Goal: Task Accomplishment & Management: Manage account settings

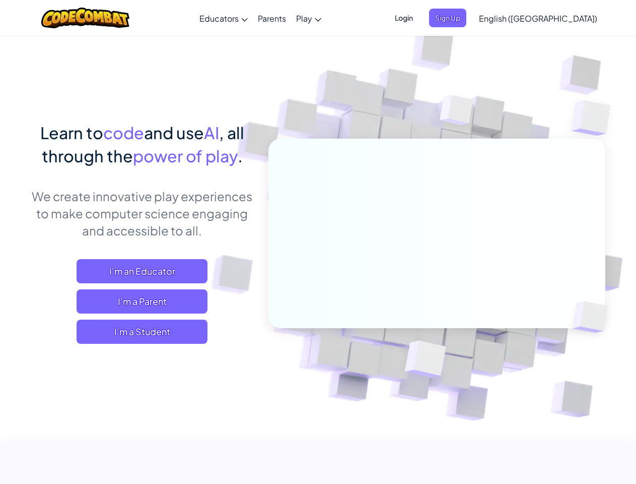
click at [419, 18] on span "Login" at bounding box center [404, 18] width 30 height 19
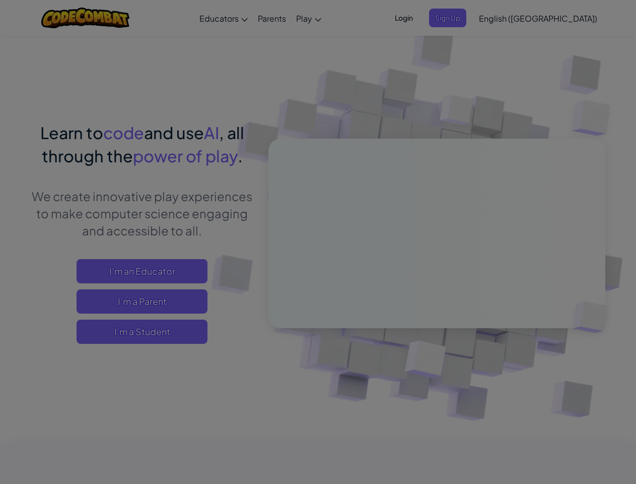
click at [0, 0] on input "Email or Username :" at bounding box center [0, 0] width 0 height 0
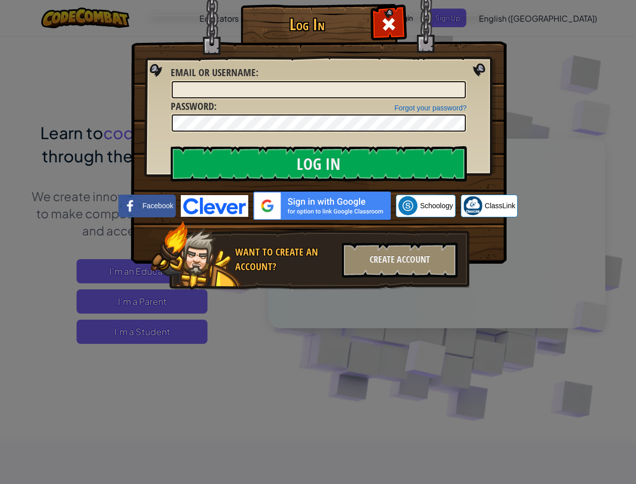
click at [509, 18] on div "Log In Unknown Error Email or Username : Forgot your password? Password : Log I…" at bounding box center [318, 242] width 636 height 484
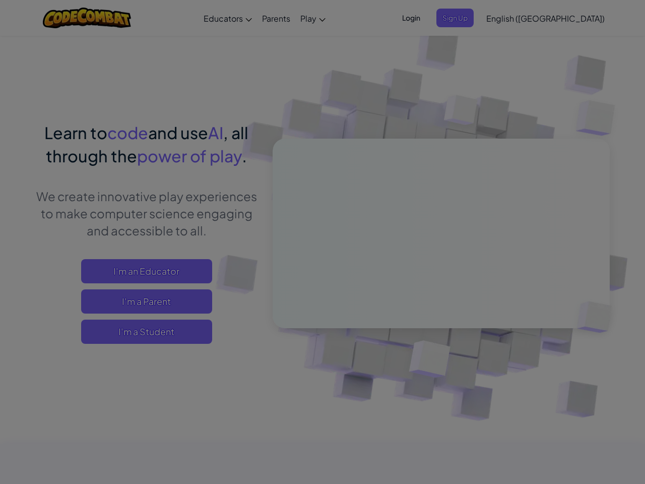
click at [509, 18] on div "Log In Unknown Error Email or Username : Forgot your password? Password : Log I…" at bounding box center [322, 242] width 645 height 484
click at [563, 18] on div at bounding box center [322, 242] width 645 height 484
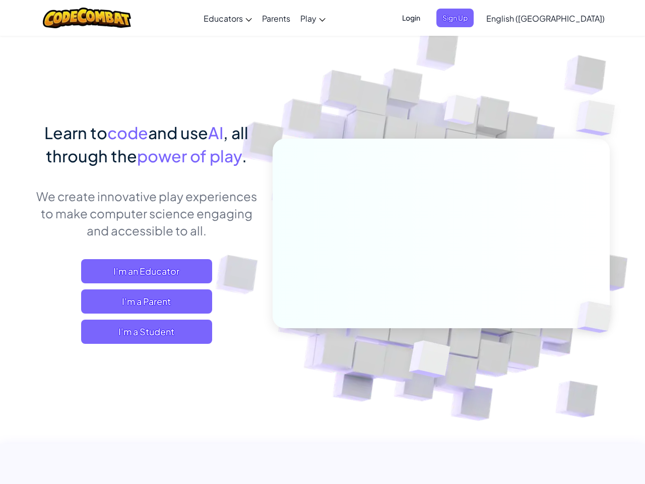
click at [142, 332] on span "I'm a Student" at bounding box center [146, 331] width 131 height 24
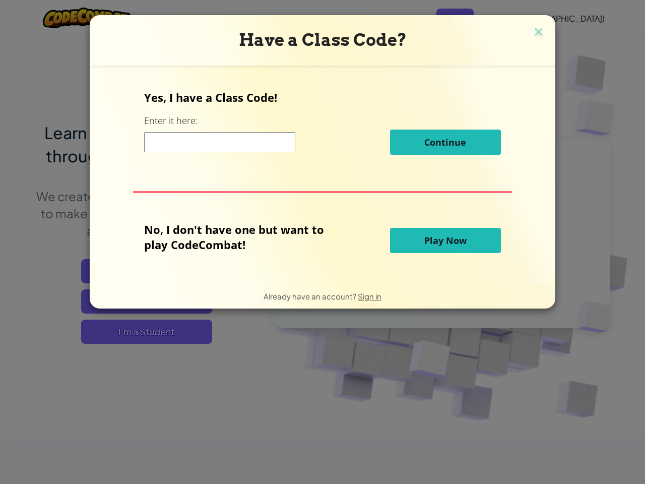
click at [142, 332] on div "Have a Class Code? Yes, I have a Class Code! Enter it here: Continue No, I don'…" at bounding box center [322, 242] width 645 height 484
